Goal: Use online tool/utility: Utilize a website feature to perform a specific function

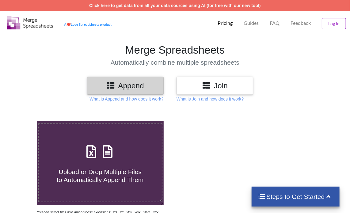
click at [111, 155] on icon at bounding box center [107, 148] width 15 height 13
click at [22, 121] on input "Upload or Drop Multiple Files to Automatically Append Them" at bounding box center [22, 121] width 0 height 0
type input "C:\fakepath\Task-report-22-09-2025T18_29.csv"
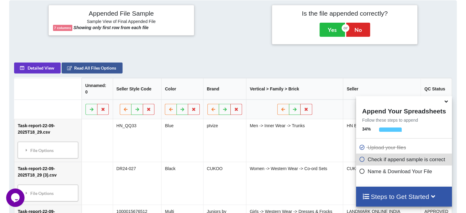
scroll to position [119, 0]
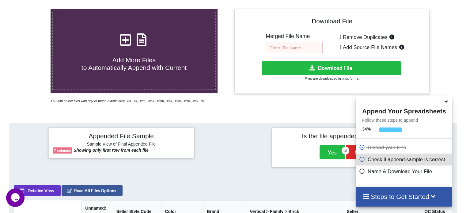
click at [286, 47] on input "text" at bounding box center [294, 48] width 57 height 12
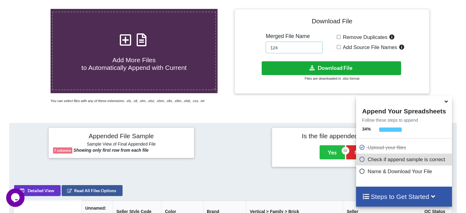
type input "124"
click at [283, 74] on button "Download File" at bounding box center [332, 68] width 140 height 14
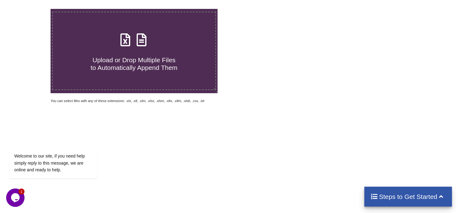
click at [142, 42] on icon at bounding box center [141, 36] width 15 height 13
click at [32, 9] on input "Upload or Drop Multiple Files to Automatically Append Them" at bounding box center [32, 9] width 0 height 0
type input "C:\fakepath\Task-report-22-09-2025T18_35.csv"
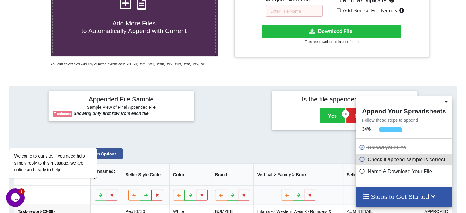
scroll to position [89, 0]
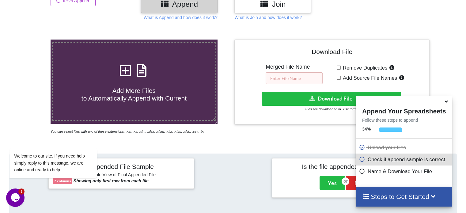
click at [287, 77] on input "text" at bounding box center [294, 78] width 57 height 12
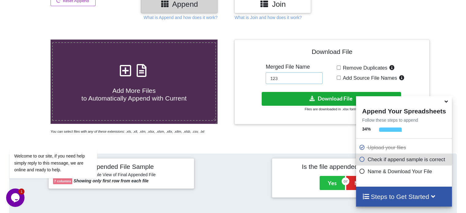
type input "123"
click at [303, 98] on button "Download File" at bounding box center [332, 99] width 140 height 14
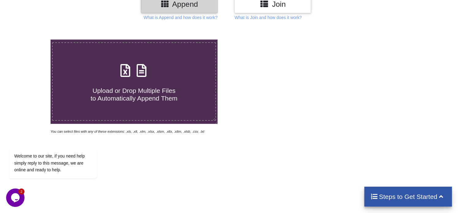
click at [141, 67] on icon at bounding box center [141, 67] width 15 height 13
click at [32, 40] on input "Upload or Drop Multiple Files to Automatically Append Them" at bounding box center [32, 40] width 0 height 0
type input "C:\fakepath\Task-report-22-09-2025T18_46.csv"
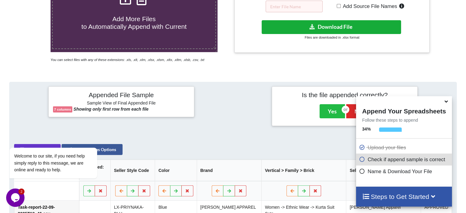
scroll to position [89, 0]
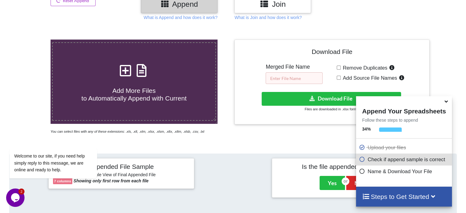
click at [287, 79] on input "text" at bounding box center [294, 78] width 57 height 12
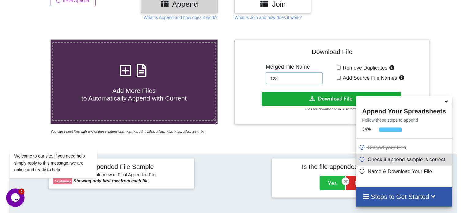
type input "123"
click at [289, 93] on button "Download File" at bounding box center [332, 99] width 140 height 14
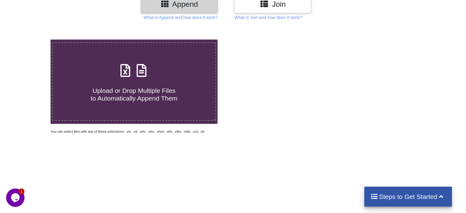
click at [140, 70] on icon at bounding box center [141, 67] width 15 height 13
click at [32, 40] on input "Upload or Drop Multiple Files to Automatically Append Them" at bounding box center [32, 40] width 0 height 0
type input "C:\fakepath\Task-report-22-09-2025T18_52.csv"
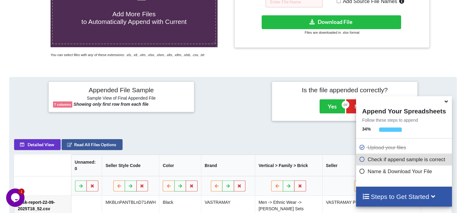
scroll to position [89, 0]
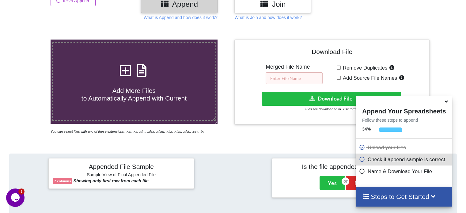
click at [288, 75] on input "text" at bounding box center [294, 78] width 57 height 12
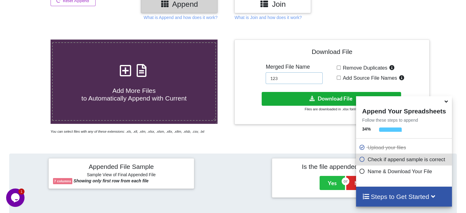
type input "123"
click at [290, 96] on button "Download File" at bounding box center [332, 99] width 140 height 14
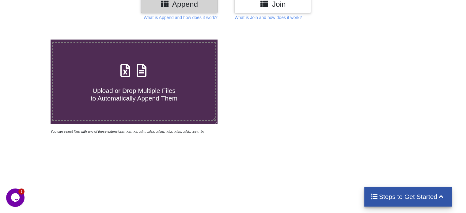
click at [137, 68] on icon at bounding box center [141, 67] width 15 height 13
click at [32, 40] on input "Upload or Drop Multiple Files to Automatically Append Them" at bounding box center [32, 40] width 0 height 0
type input "C:\fakepath\Task-report-22-09-2025T18_57.csv"
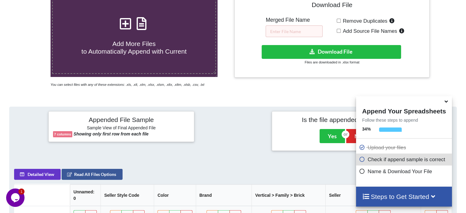
scroll to position [89, 0]
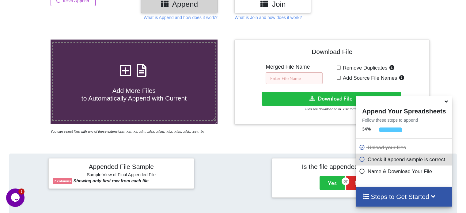
click at [282, 77] on input "text" at bounding box center [294, 78] width 57 height 12
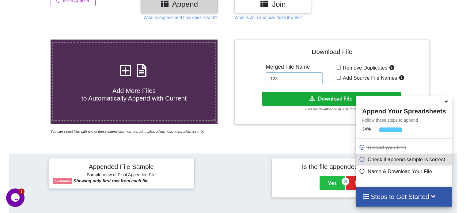
type input "123"
click at [283, 94] on button "Download File" at bounding box center [332, 99] width 140 height 14
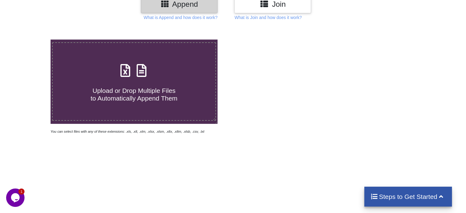
click at [143, 71] on icon at bounding box center [141, 67] width 15 height 13
click at [32, 40] on input "Upload or Drop Multiple Files to Automatically Append Them" at bounding box center [32, 40] width 0 height 0
type input "C:\fakepath\Task-report-22-09-2025T19_13.csv"
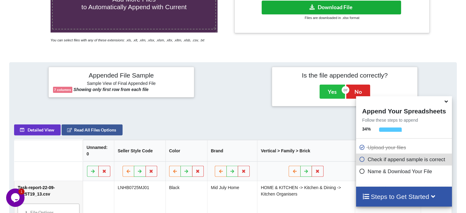
scroll to position [119, 0]
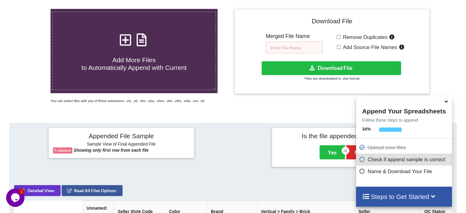
click at [291, 48] on input "text" at bounding box center [294, 48] width 57 height 12
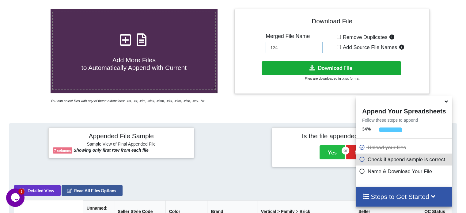
type input "124"
click at [293, 67] on button "Download File" at bounding box center [332, 68] width 140 height 14
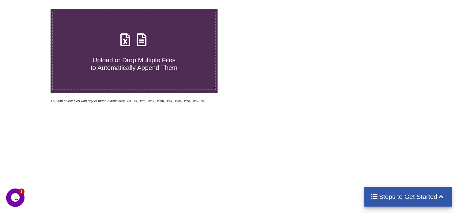
click at [138, 40] on icon at bounding box center [141, 36] width 15 height 13
click at [32, 9] on input "Upload or Drop Multiple Files to Automatically Append Them" at bounding box center [32, 9] width 0 height 0
type input "C:\fakepath\Task-report-22-09-2025T19_13.csv"
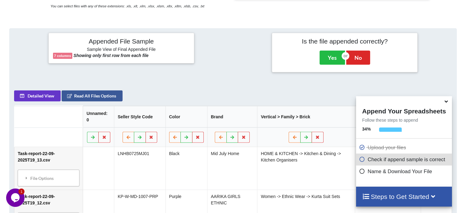
scroll to position [89, 0]
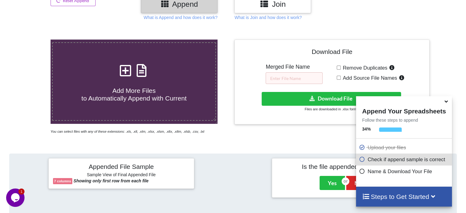
click at [146, 69] on icon at bounding box center [141, 67] width 15 height 13
click at [32, 40] on input "Add More Files to Automatically Append with Current" at bounding box center [32, 40] width 0 height 0
drag, startPoint x: 293, startPoint y: 71, endPoint x: 291, endPoint y: 76, distance: 4.7
click at [292, 75] on div "Merged File Name" at bounding box center [294, 74] width 57 height 20
click at [289, 78] on input "text" at bounding box center [294, 78] width 57 height 12
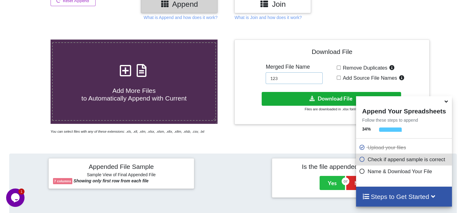
type input "123"
click at [291, 97] on button "Download File" at bounding box center [332, 99] width 140 height 14
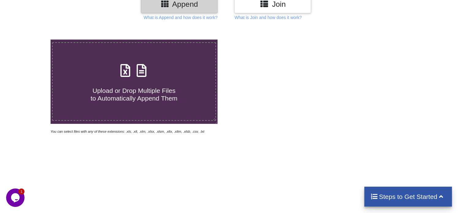
click at [140, 70] on icon at bounding box center [141, 67] width 15 height 13
click at [32, 40] on input "Upload or Drop Multiple Files to Automatically Append Them" at bounding box center [32, 40] width 0 height 0
type input "C:\fakepath\Task-report-22-09-2025T19_17.csv"
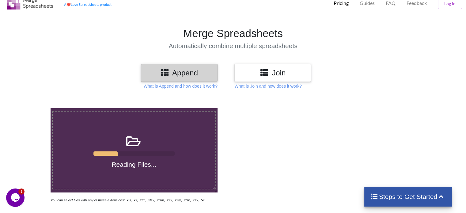
scroll to position [31, 0]
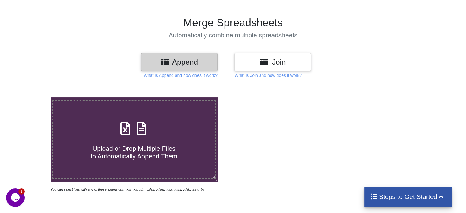
click at [139, 128] on icon at bounding box center [141, 125] width 15 height 13
click at [32, 98] on input "Upload or Drop Multiple Files to Automatically Append Them" at bounding box center [32, 98] width 0 height 0
type input "C:\fakepath\Task-report-22-09-2025T19_17.csv"
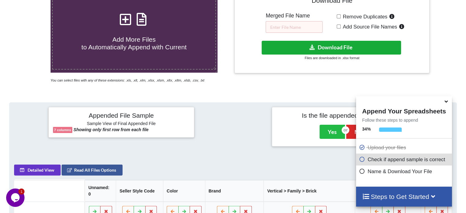
scroll to position [119, 0]
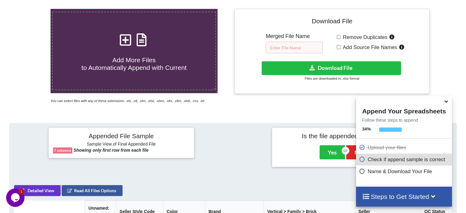
click at [283, 47] on input "text" at bounding box center [294, 48] width 57 height 12
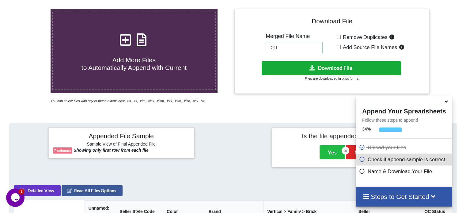
type input "211"
click at [288, 64] on button "Download File" at bounding box center [332, 68] width 140 height 14
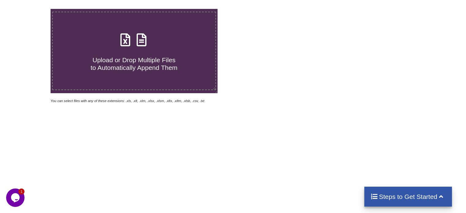
click at [143, 38] on icon at bounding box center [141, 36] width 15 height 13
click at [32, 9] on input "Upload or Drop Multiple Files to Automatically Append Them" at bounding box center [32, 9] width 0 height 0
type input "C:\fakepath\Task-report-22-09-2025T19_21.csv"
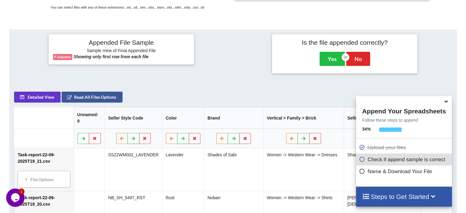
scroll to position [150, 0]
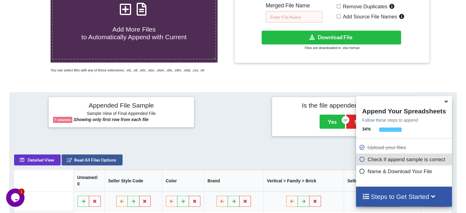
click at [280, 13] on input "text" at bounding box center [294, 17] width 57 height 12
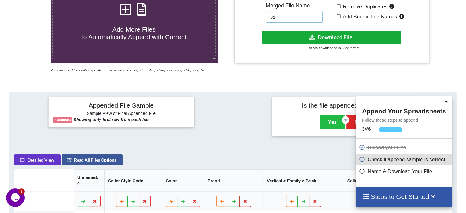
type input "31"
click at [302, 34] on button "Download File" at bounding box center [332, 38] width 140 height 14
